Goal: Task Accomplishment & Management: Use online tool/utility

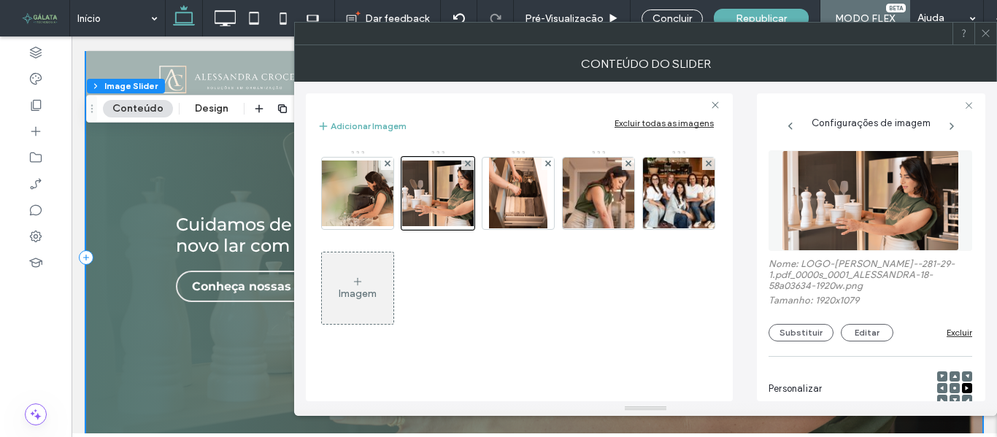
scroll to position [236, 0]
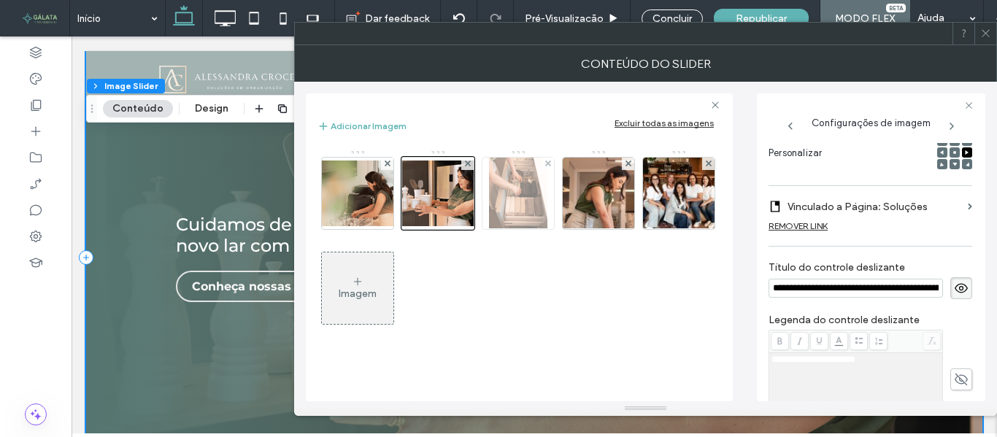
click at [521, 210] on img at bounding box center [518, 194] width 58 height 72
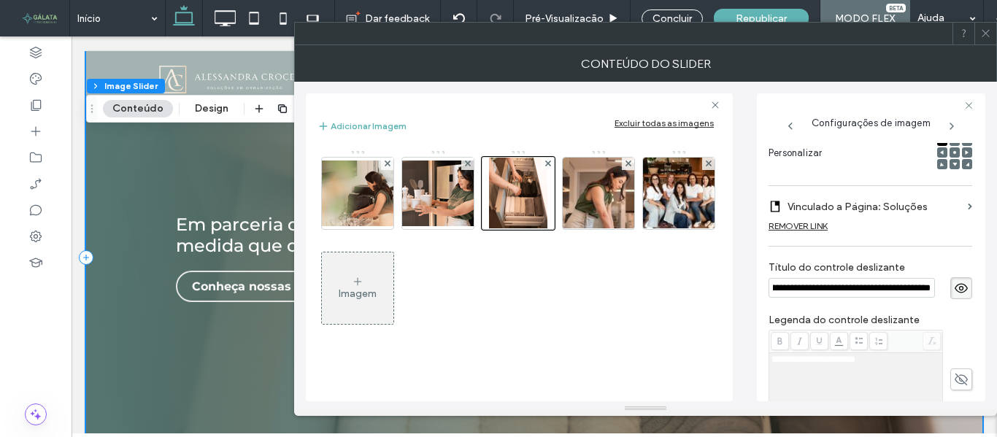
scroll to position [0, 0]
click at [605, 207] on img at bounding box center [598, 194] width 107 height 72
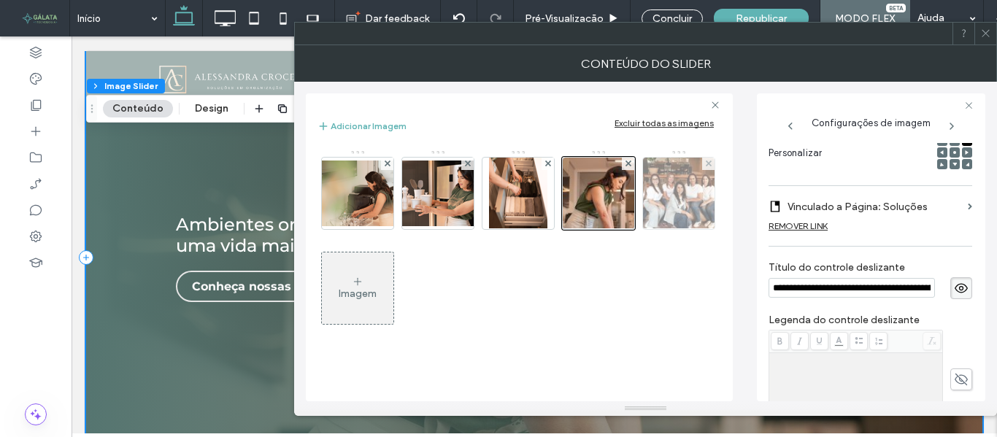
click at [665, 221] on img at bounding box center [678, 194] width 107 height 72
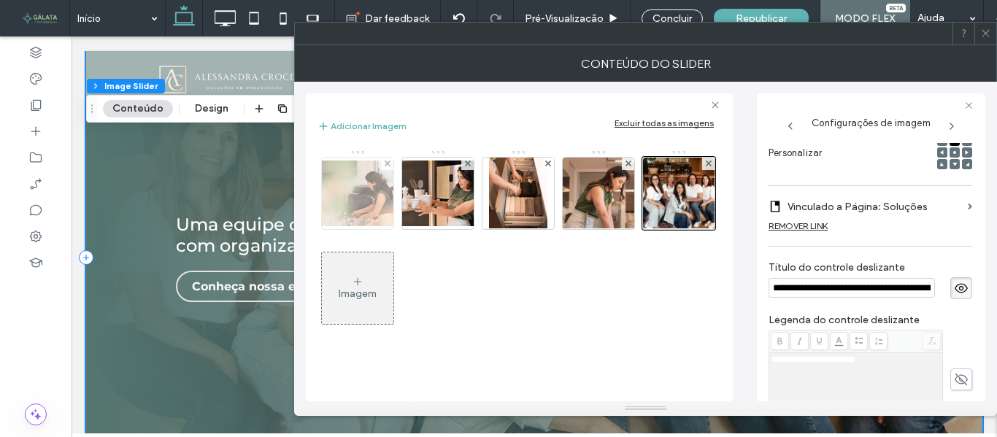
click at [355, 200] on img at bounding box center [357, 194] width 117 height 66
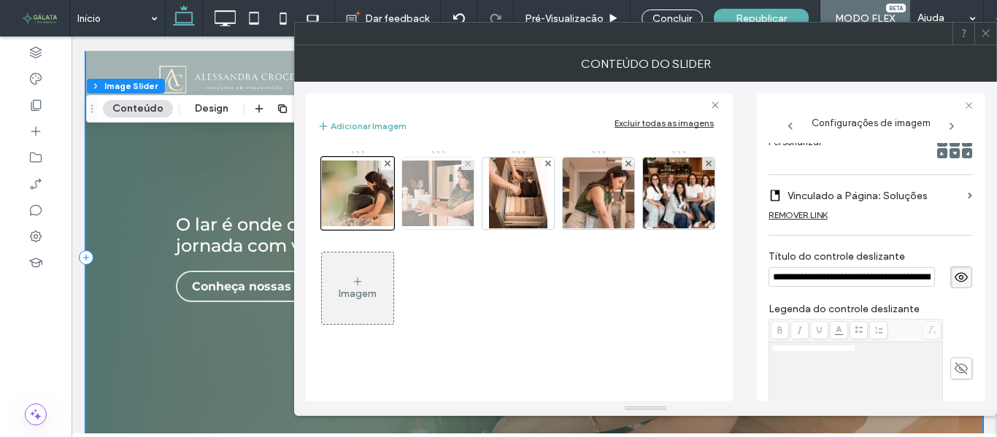
click at [450, 196] on img at bounding box center [437, 194] width 117 height 66
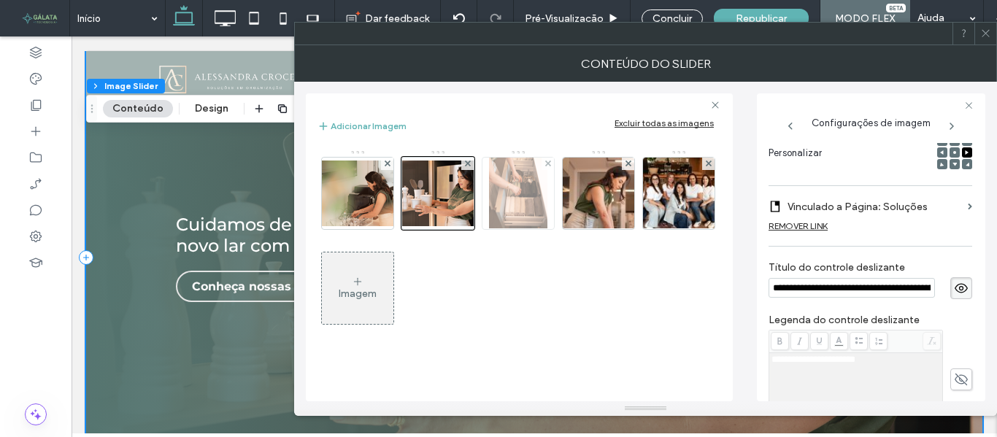
click at [527, 203] on img at bounding box center [518, 194] width 58 height 72
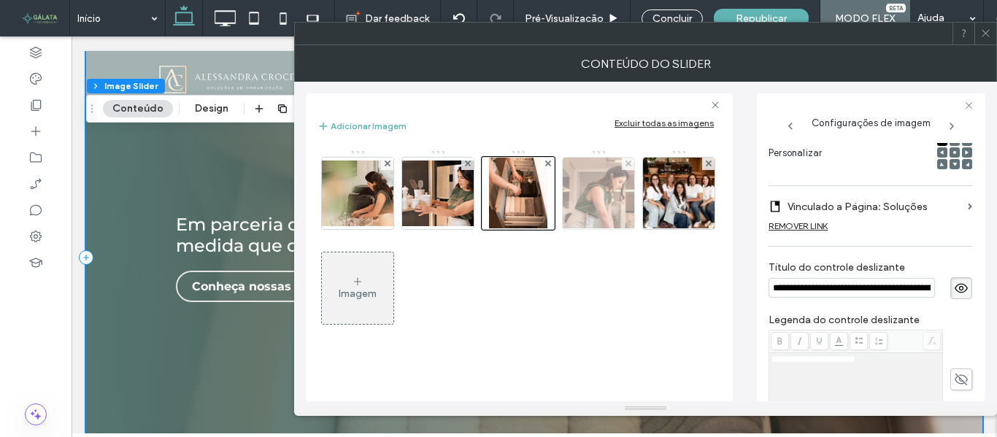
click at [593, 205] on img at bounding box center [598, 194] width 107 height 72
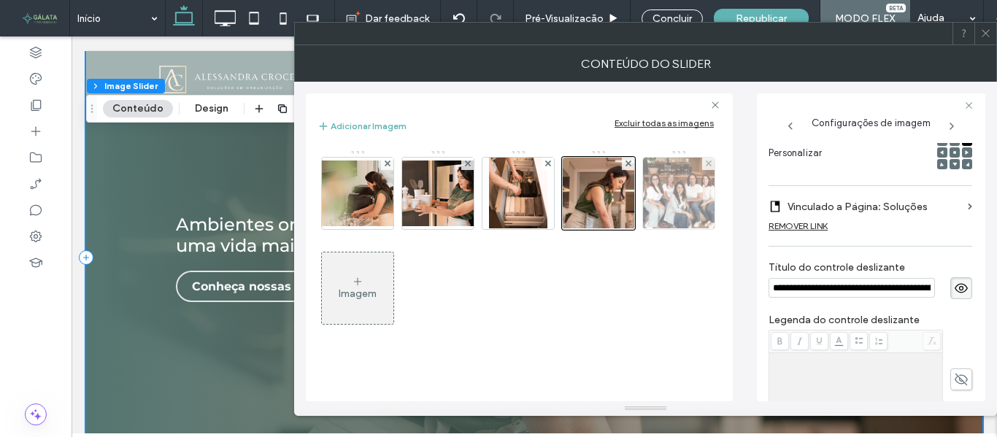
click at [679, 207] on img at bounding box center [678, 194] width 107 height 72
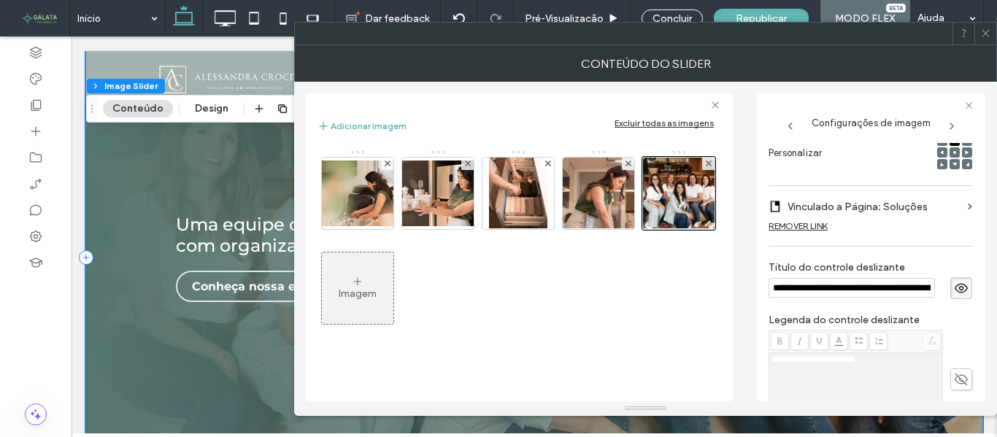
click at [876, 210] on label "Vinculado a Página: Soluções" at bounding box center [874, 206] width 174 height 27
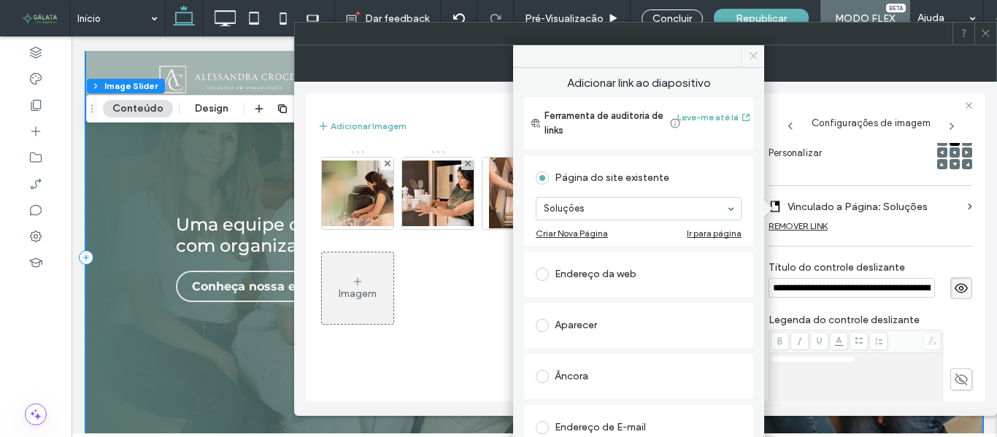
click at [751, 62] on span at bounding box center [752, 56] width 23 height 22
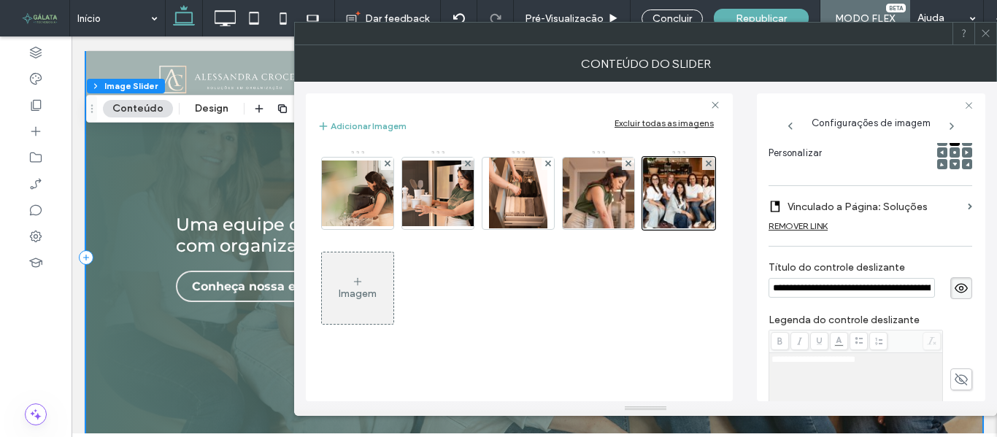
click at [987, 38] on icon at bounding box center [985, 33] width 11 height 11
